Goal: Find specific fact: Find specific fact

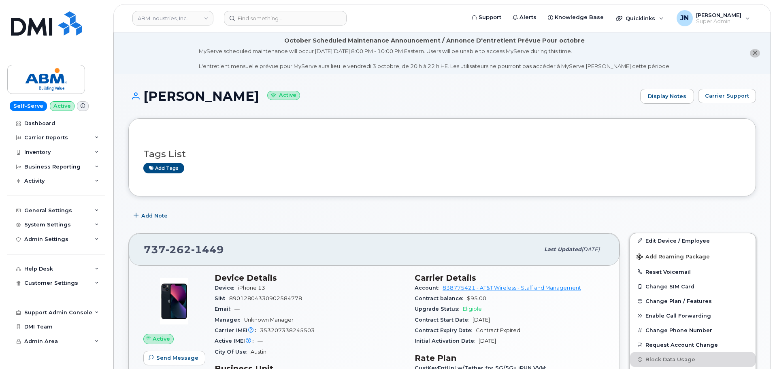
scroll to position [54, 0]
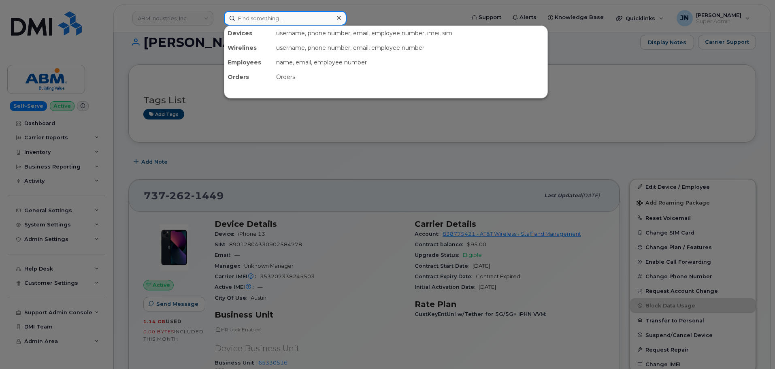
click at [302, 20] on input at bounding box center [285, 18] width 123 height 15
paste input "6312631977"
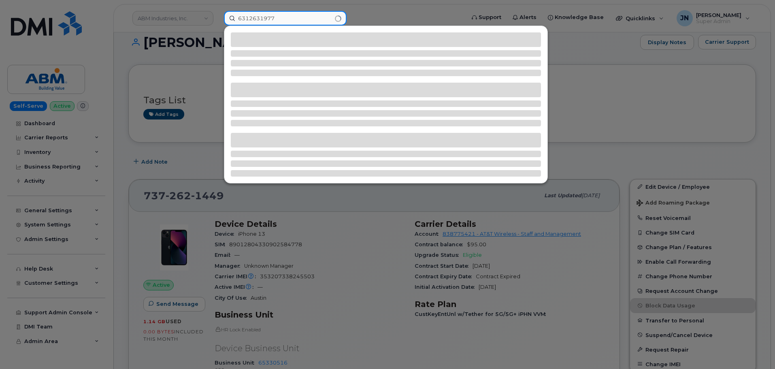
type input "6312631977"
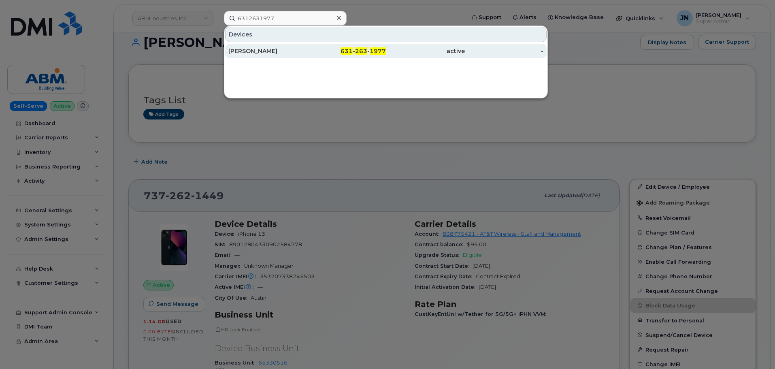
click at [364, 57] on div "631 - 263 - 1977" at bounding box center [346, 51] width 79 height 15
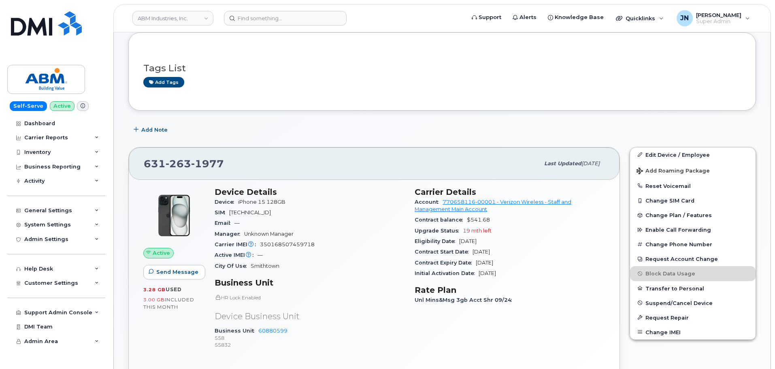
scroll to position [162, 0]
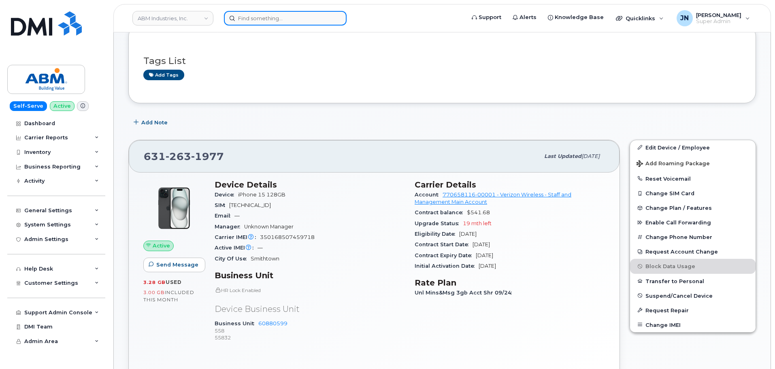
click at [258, 19] on input at bounding box center [285, 18] width 123 height 15
paste input "9173354714"
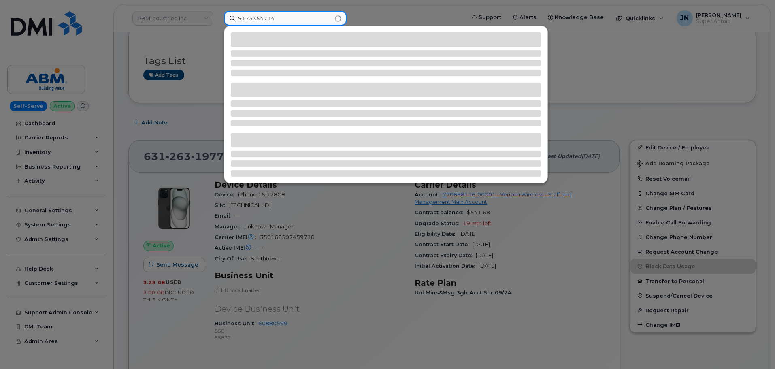
type input "9173354714"
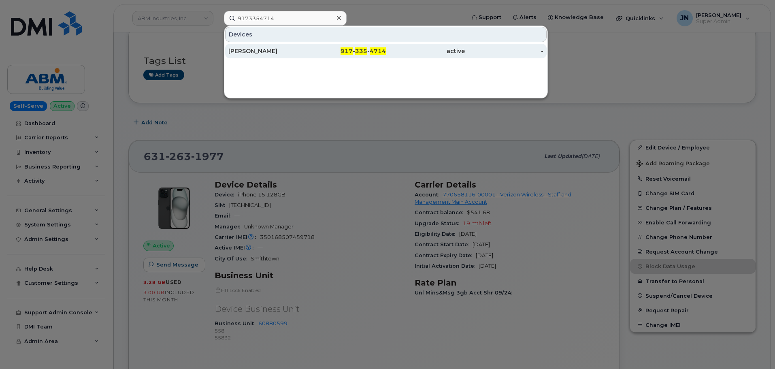
click at [383, 55] on div "917 - 335 - 4714" at bounding box center [346, 51] width 79 height 15
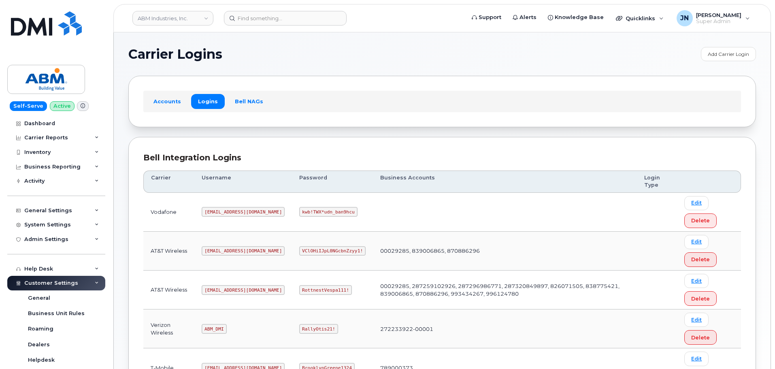
scroll to position [127, 0]
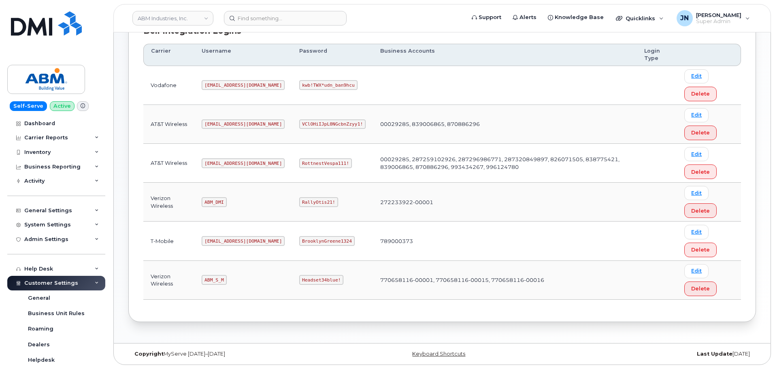
click at [219, 279] on code "ABM_S_M" at bounding box center [214, 280] width 25 height 10
copy code "ABM_S_M"
click at [301, 275] on code "Headset34blue!" at bounding box center [321, 280] width 44 height 10
drag, startPoint x: 301, startPoint y: 275, endPoint x: 299, endPoint y: 279, distance: 4.2
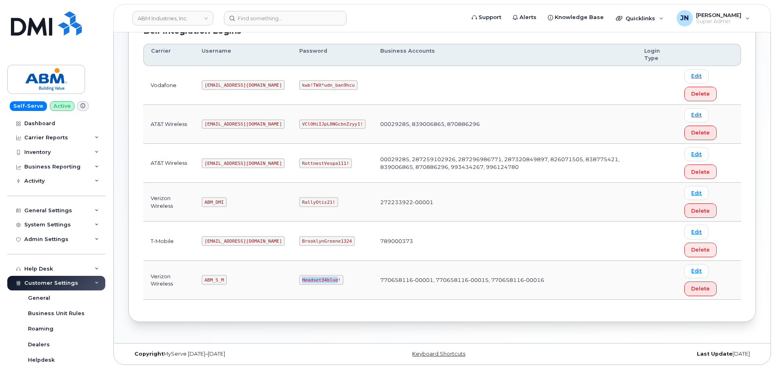
click at [301, 275] on code "Headset34blue!" at bounding box center [321, 280] width 44 height 10
click at [299, 279] on code "Headset34blue!" at bounding box center [321, 280] width 44 height 10
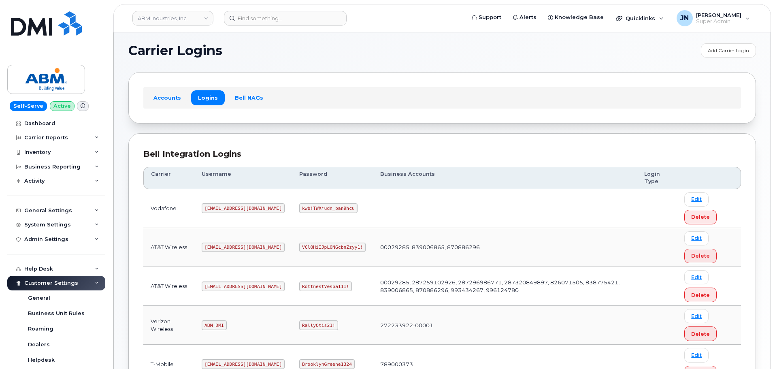
scroll to position [0, 0]
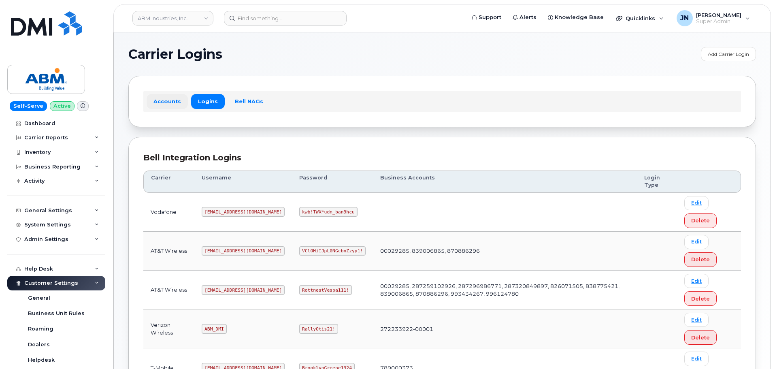
click at [165, 106] on link "Accounts" at bounding box center [167, 101] width 41 height 15
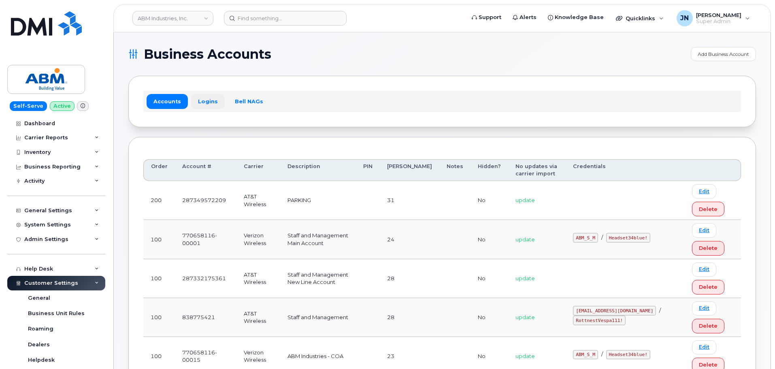
click at [198, 104] on link "Logins" at bounding box center [208, 101] width 34 height 15
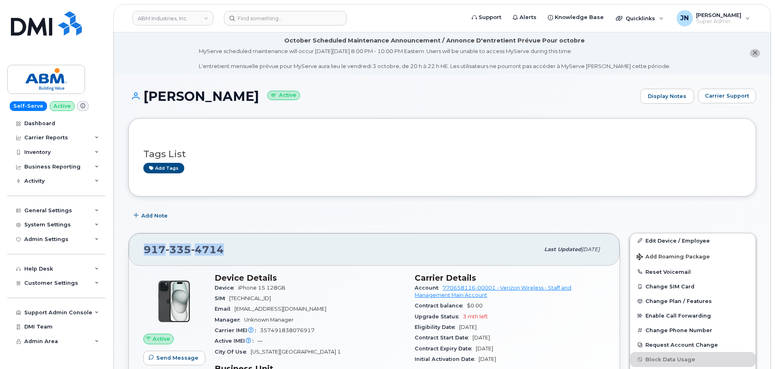
copy span "[PHONE_NUMBER]"
drag, startPoint x: 185, startPoint y: 248, endPoint x: 145, endPoint y: 248, distance: 40.1
click at [145, 248] on div "917 335 4714" at bounding box center [342, 249] width 396 height 17
